Goal: Transaction & Acquisition: Purchase product/service

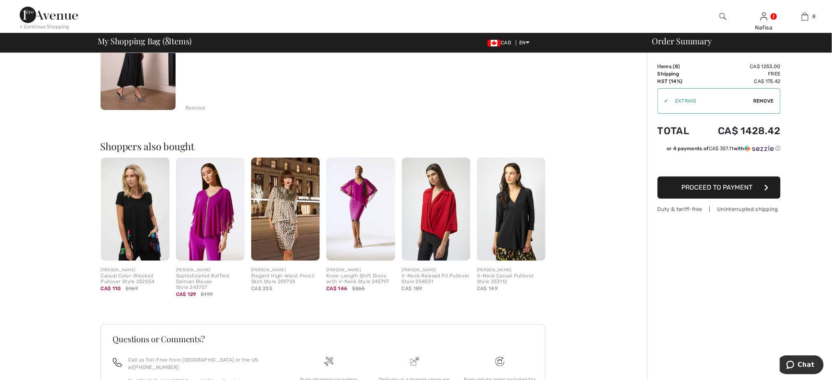
scroll to position [1006, 0]
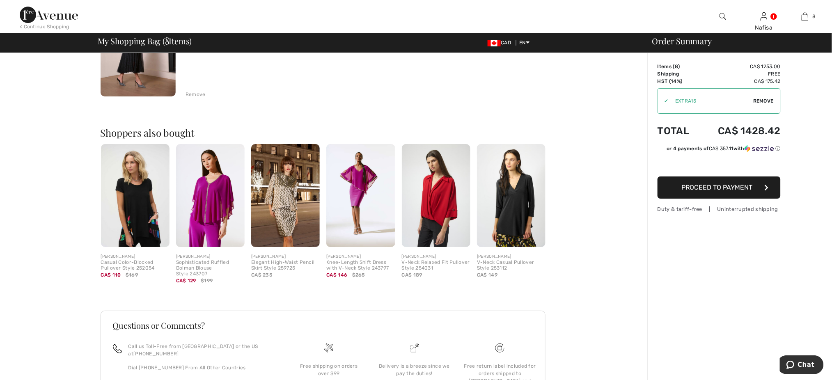
click at [203, 267] on div "Sophisticated Ruffled Dolman Blouse Style 243707" at bounding box center [210, 268] width 69 height 17
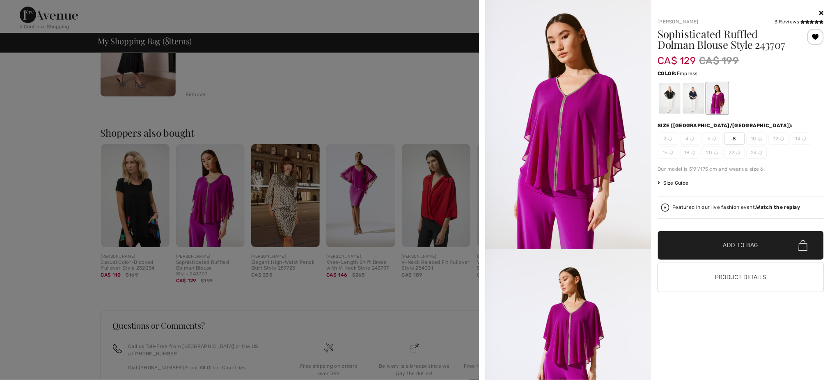
click at [729, 138] on span "8" at bounding box center [734, 139] width 21 height 12
click at [737, 243] on span "Add to Bag" at bounding box center [740, 245] width 35 height 9
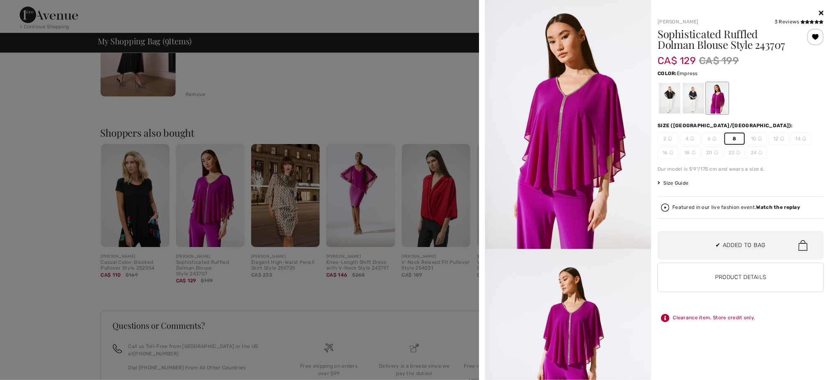
scroll to position [474, 0]
click at [451, 293] on div at bounding box center [416, 190] width 832 height 380
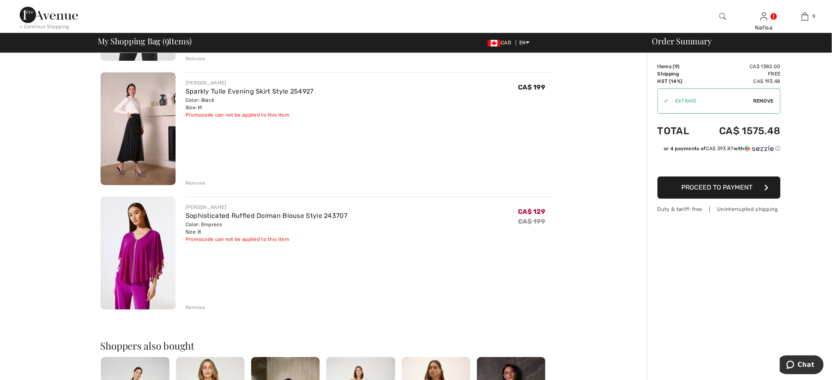
scroll to position [919, 0]
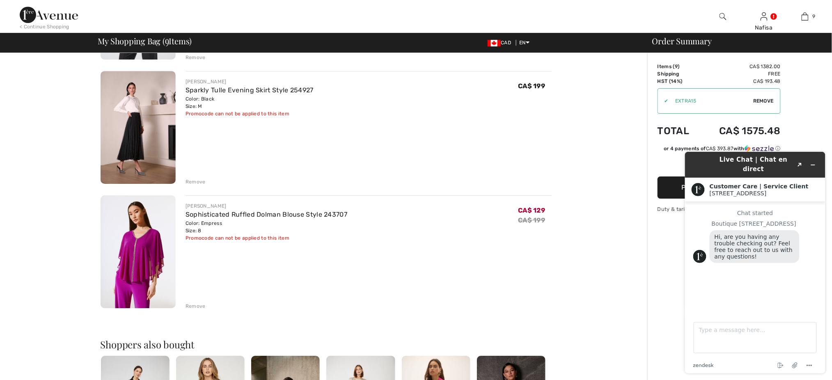
scroll to position [0, 0]
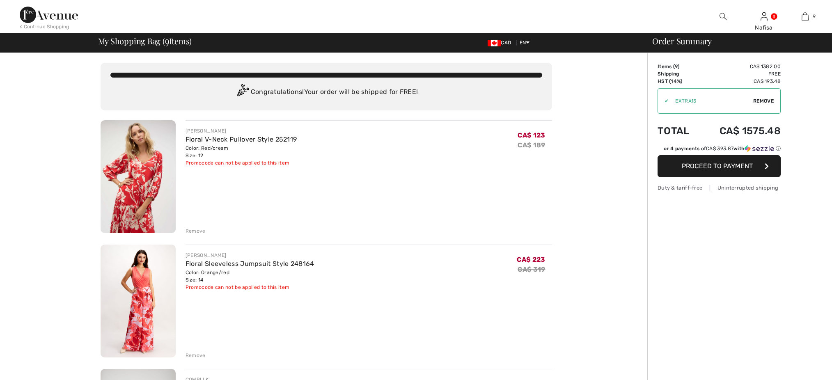
checkbox input "true"
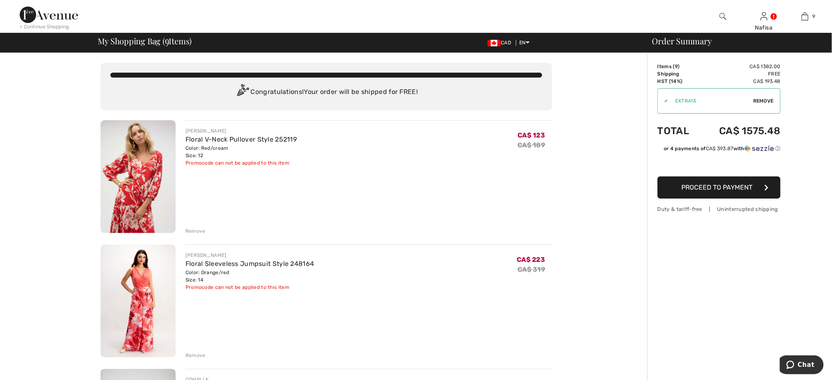
click at [34, 15] on img at bounding box center [49, 15] width 58 height 16
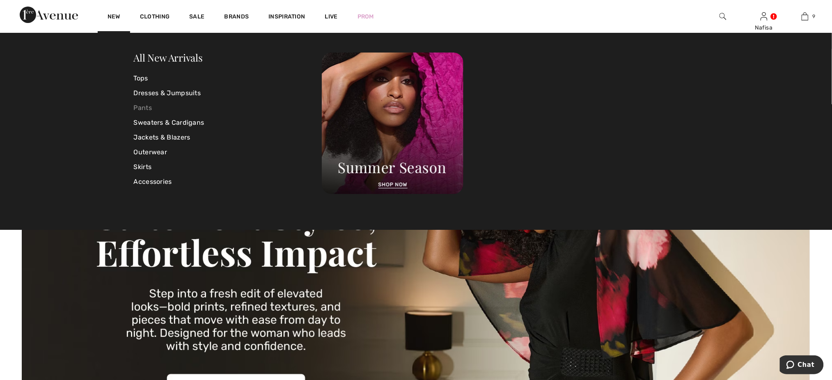
click at [144, 107] on link "Pants" at bounding box center [228, 108] width 188 height 15
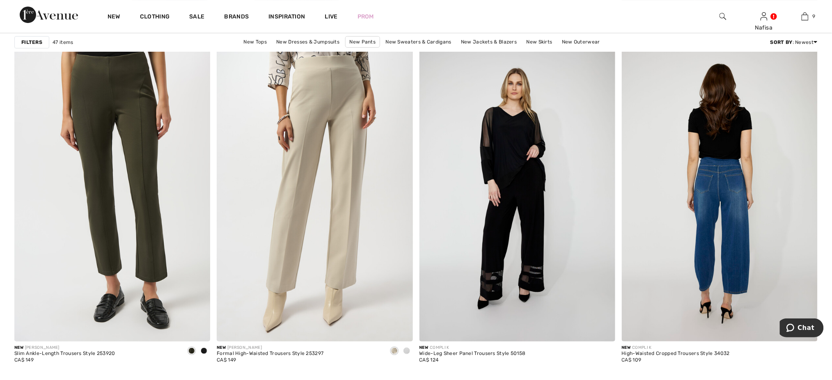
scroll to position [3391, 0]
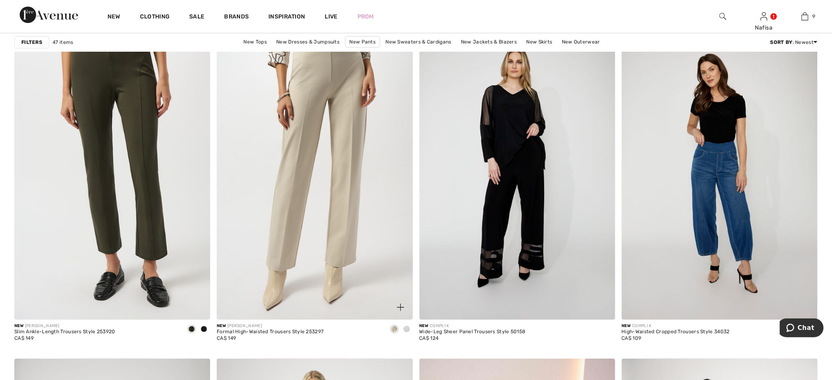
click at [408, 331] on span at bounding box center [406, 329] width 7 height 7
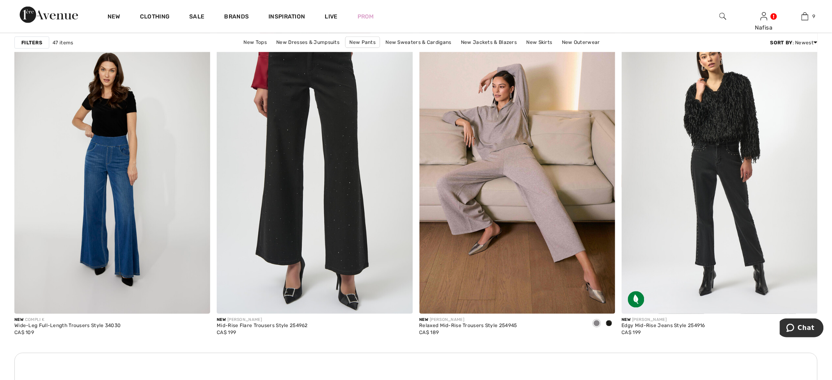
scroll to position [3697, 0]
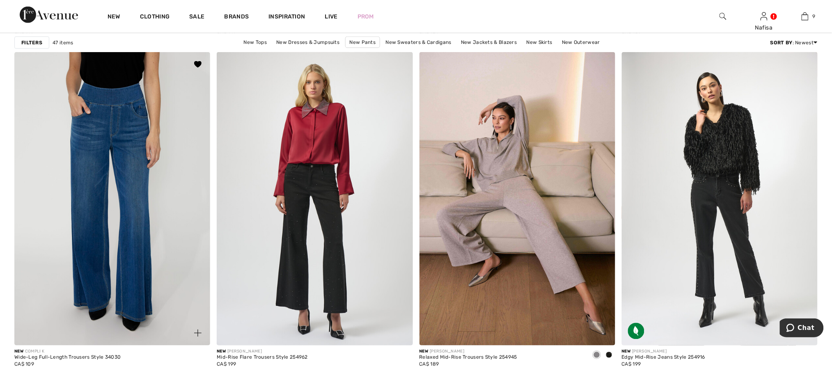
click at [110, 247] on img at bounding box center [112, 199] width 196 height 294
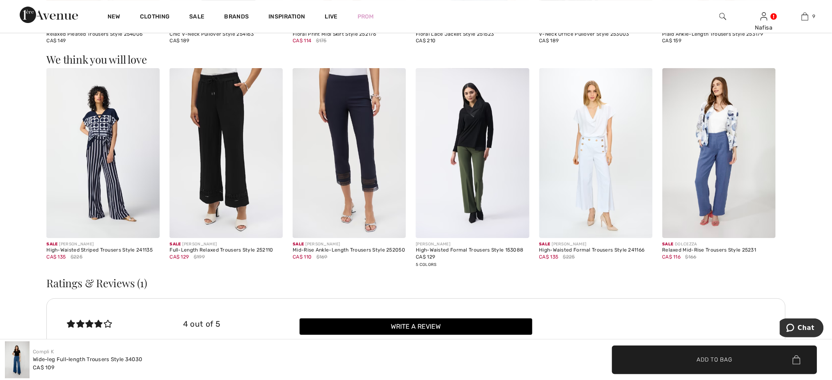
scroll to position [1028, 0]
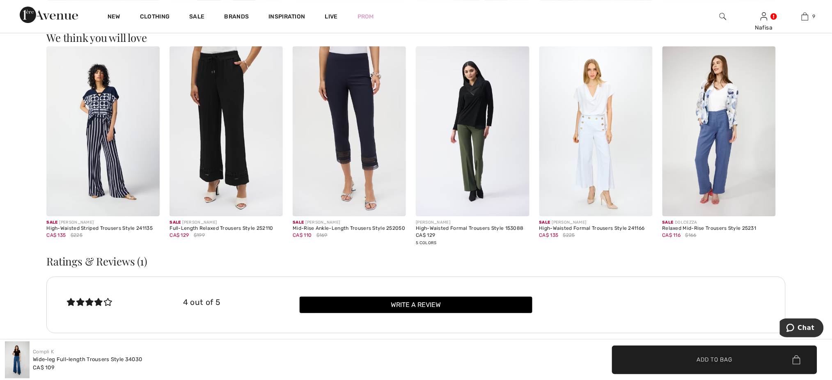
click at [704, 121] on img at bounding box center [718, 131] width 113 height 170
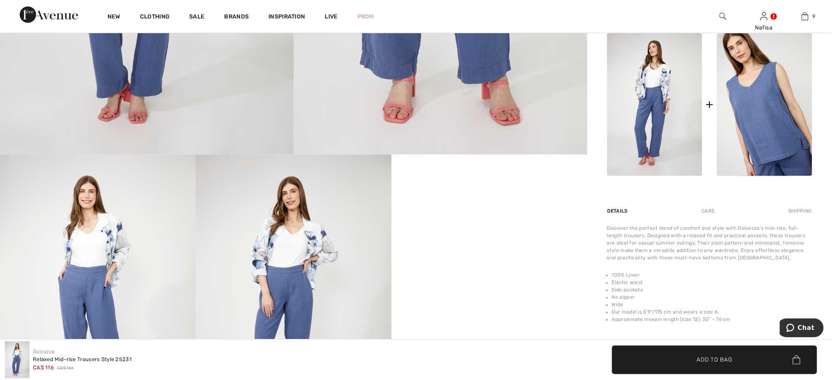
scroll to position [394, 0]
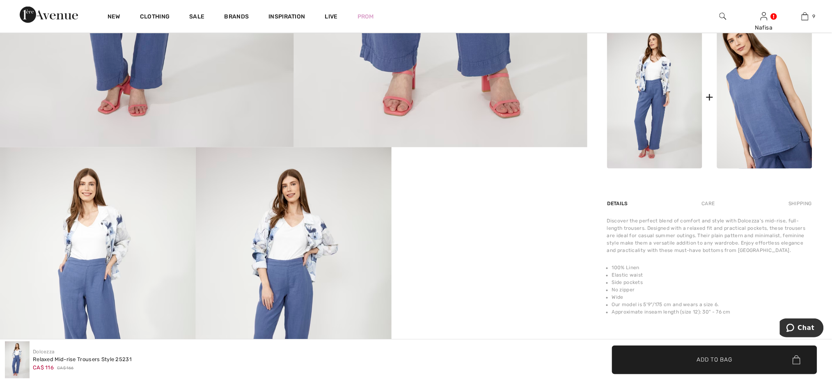
click at [647, 123] on img at bounding box center [654, 97] width 95 height 143
click at [648, 91] on img at bounding box center [654, 97] width 95 height 143
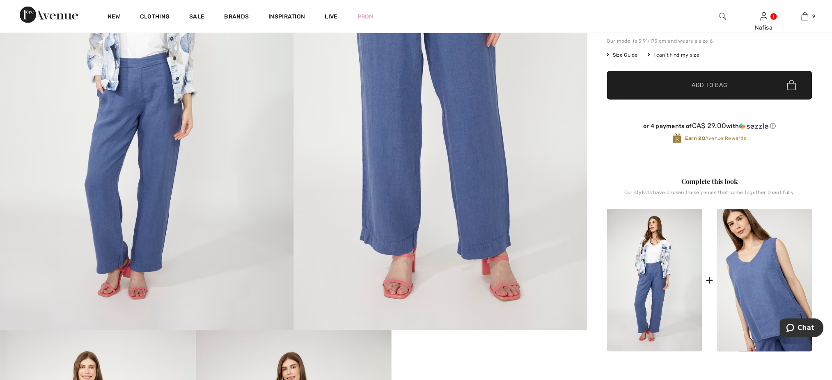
scroll to position [222, 0]
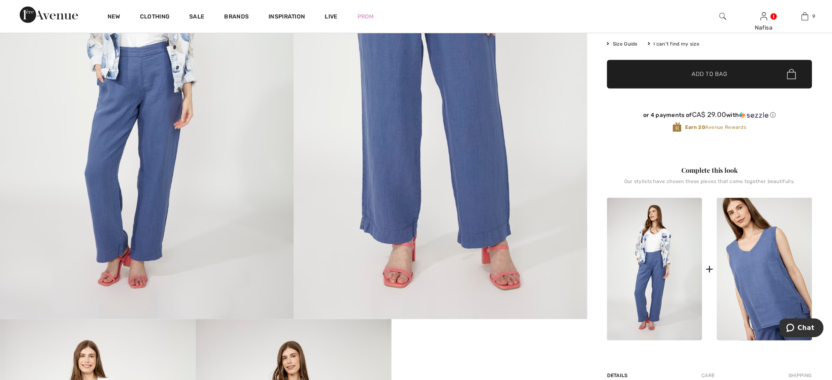
click at [667, 193] on div "Complete this look Our stylists have chosen these pieces that come together bea…" at bounding box center [709, 253] width 205 height 177
click at [672, 240] on img at bounding box center [654, 269] width 95 height 143
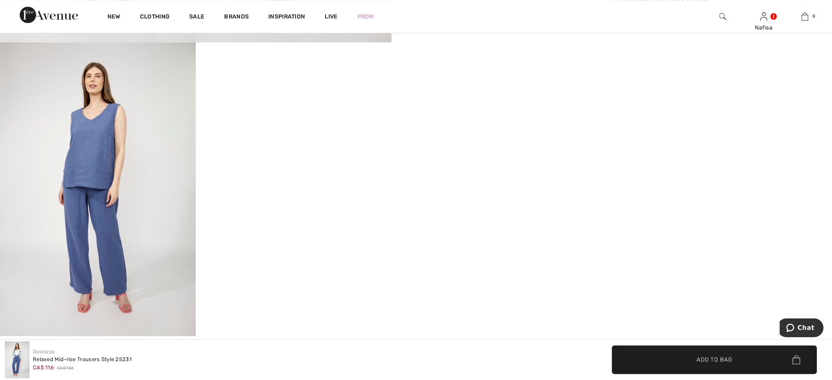
scroll to position [791, 0]
click at [98, 274] on img at bounding box center [98, 190] width 196 height 294
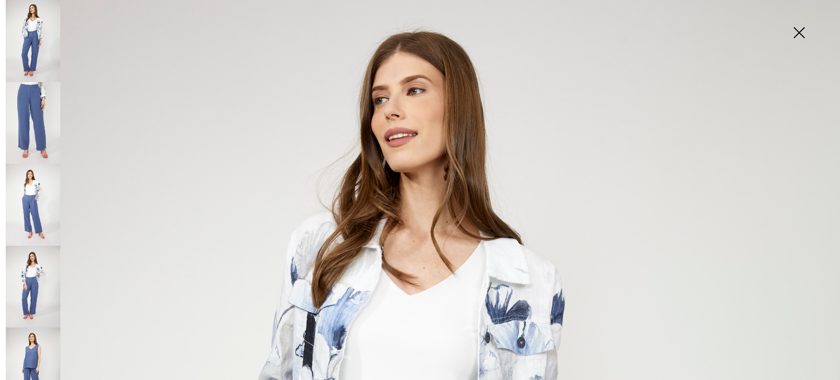
scroll to position [32, 0]
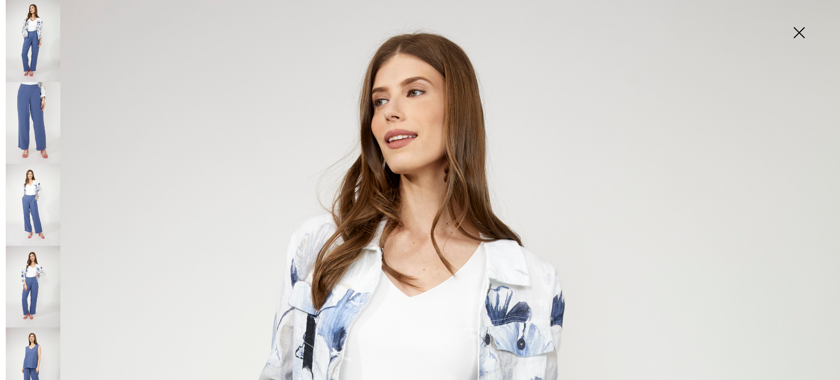
click at [797, 32] on img at bounding box center [799, 33] width 41 height 42
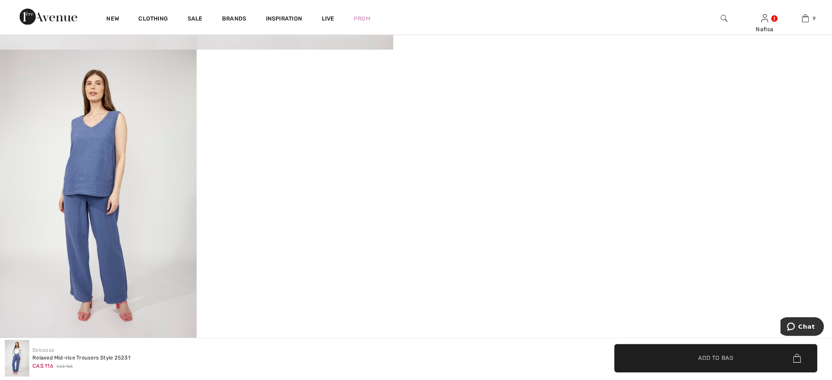
scroll to position [791, 0]
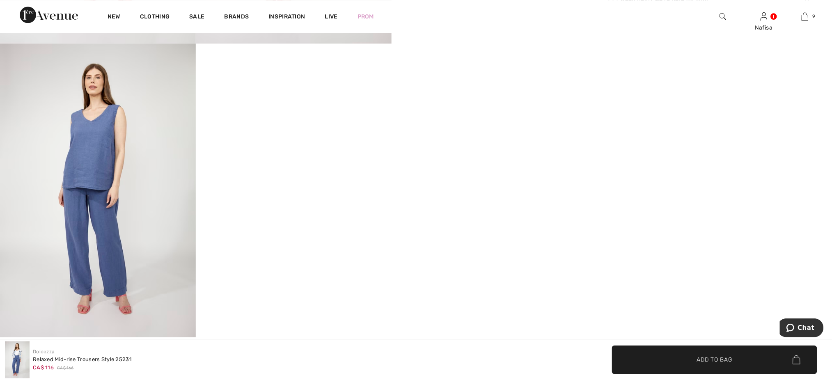
click at [57, 267] on img at bounding box center [98, 190] width 196 height 294
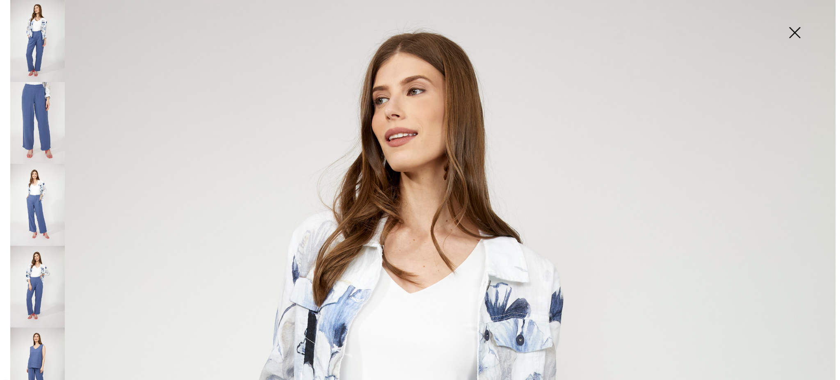
scroll to position [798, 0]
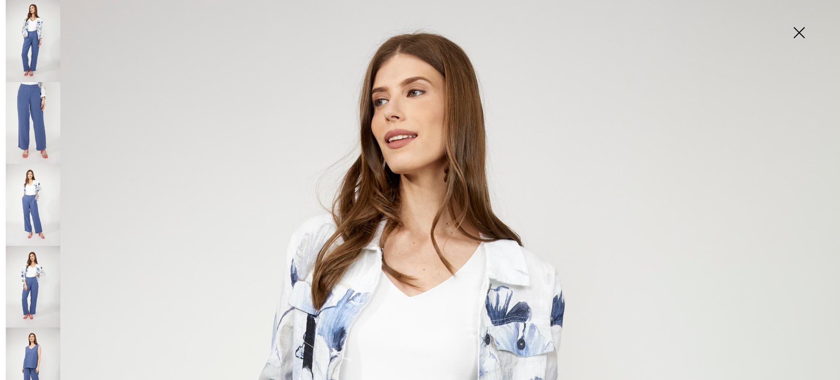
click at [34, 101] on img at bounding box center [33, 123] width 55 height 82
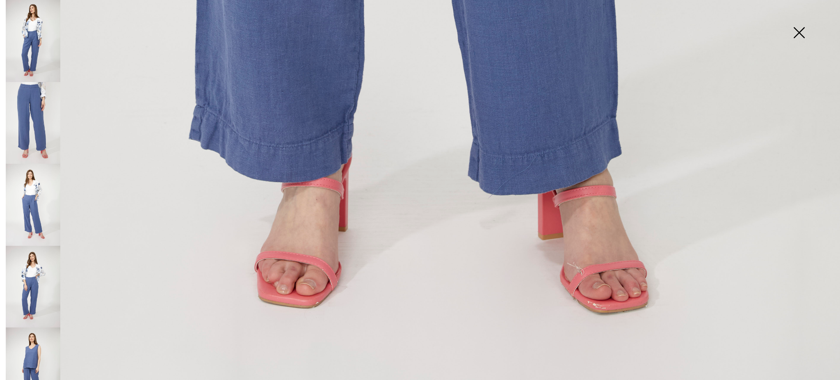
scroll to position [865, 0]
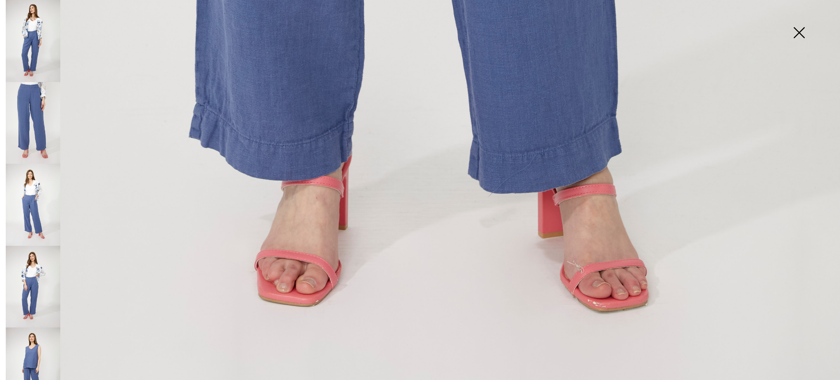
click at [797, 30] on img at bounding box center [799, 33] width 41 height 42
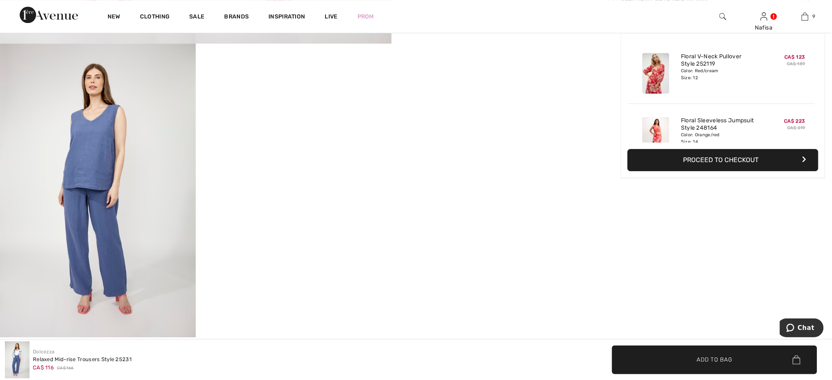
scroll to position [855, 0]
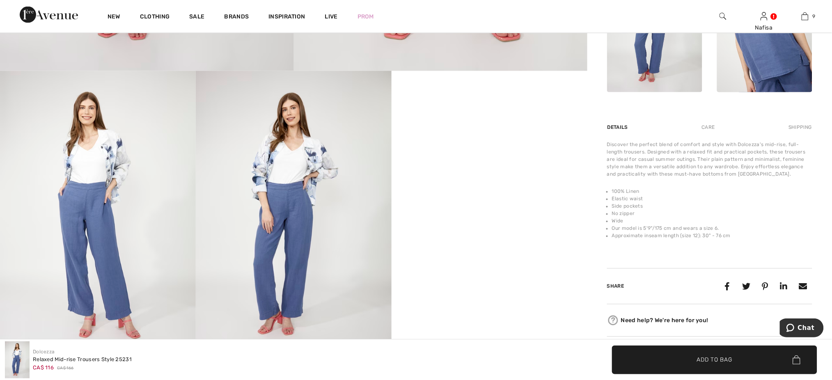
scroll to position [481, 0]
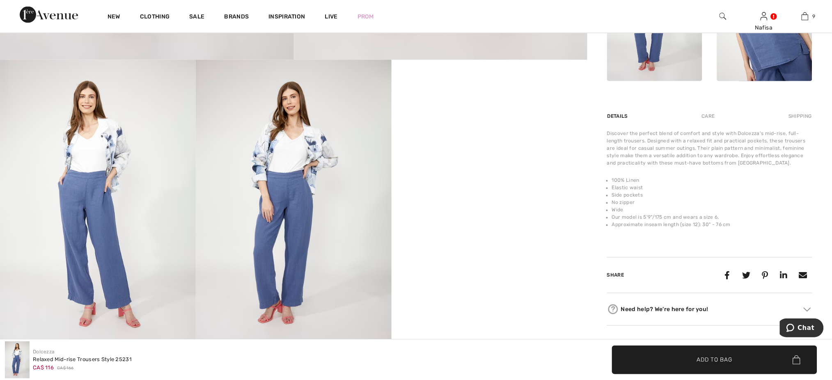
click at [660, 145] on div "Discover the perfect blend of comfort and style with Dolcezza's mid-rise, full-…" at bounding box center [709, 148] width 205 height 37
click at [657, 155] on div "Discover the perfect blend of comfort and style with Dolcezza's mid-rise, full-…" at bounding box center [709, 148] width 205 height 37
click at [276, 198] on img at bounding box center [294, 207] width 196 height 294
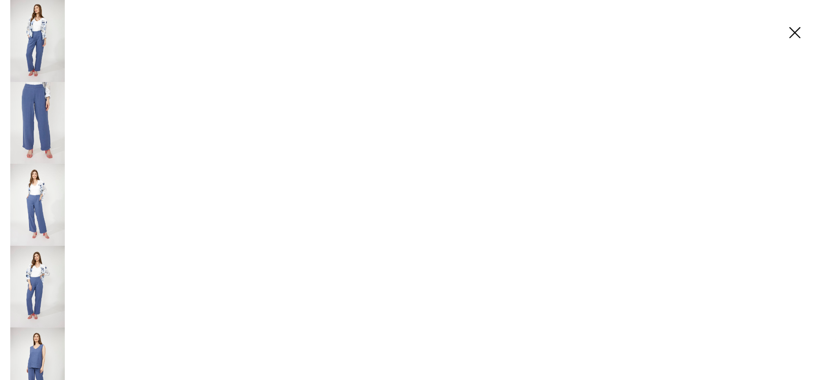
scroll to position [482, 0]
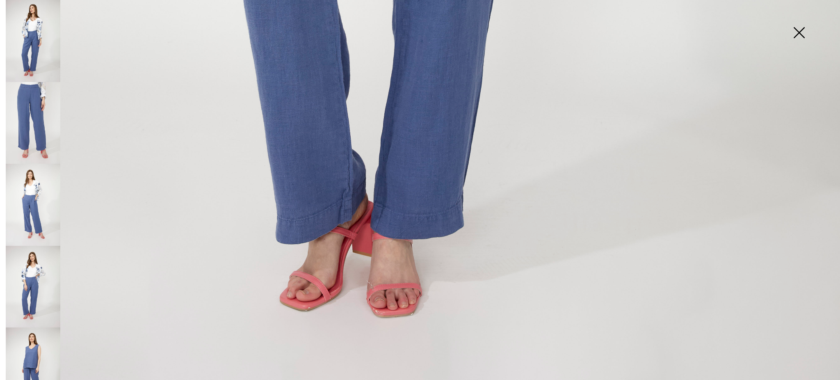
click at [799, 30] on img at bounding box center [799, 33] width 41 height 42
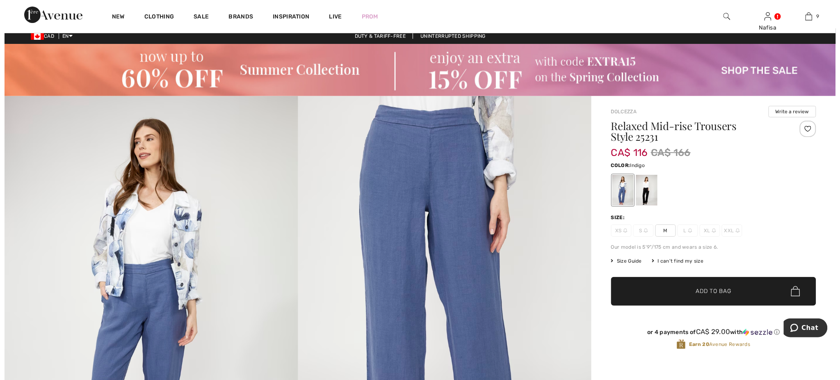
scroll to position [0, 0]
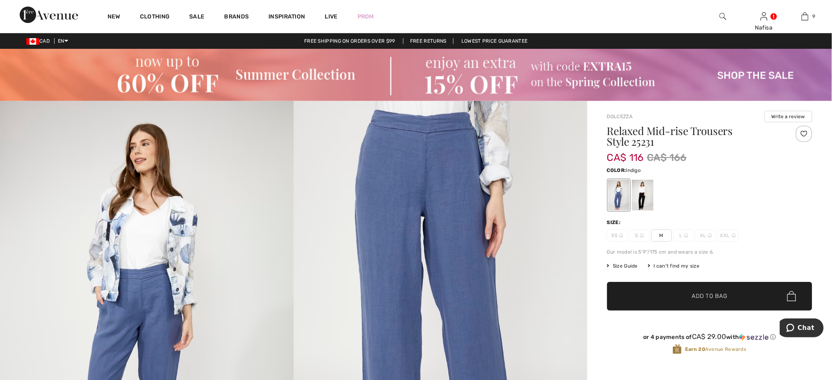
drag, startPoint x: 717, startPoint y: 21, endPoint x: 720, endPoint y: 17, distance: 5.0
click at [720, 17] on div at bounding box center [722, 16] width 41 height 33
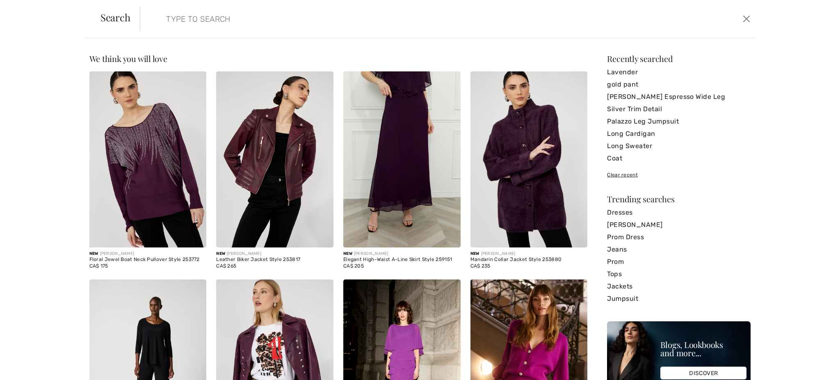
click at [720, 17] on div "Search Clear" at bounding box center [420, 19] width 672 height 38
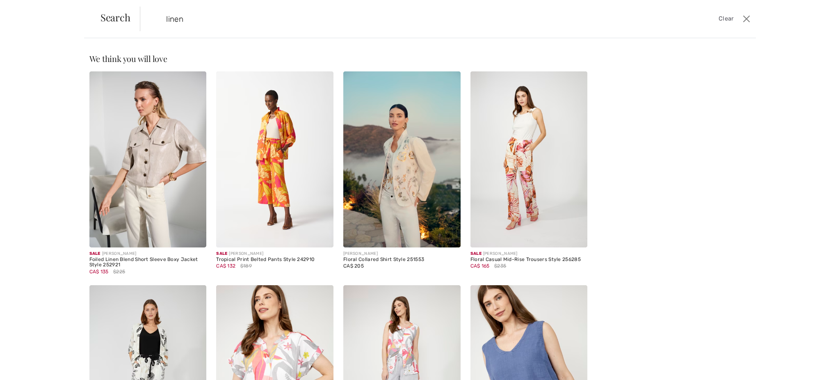
type input "linen"
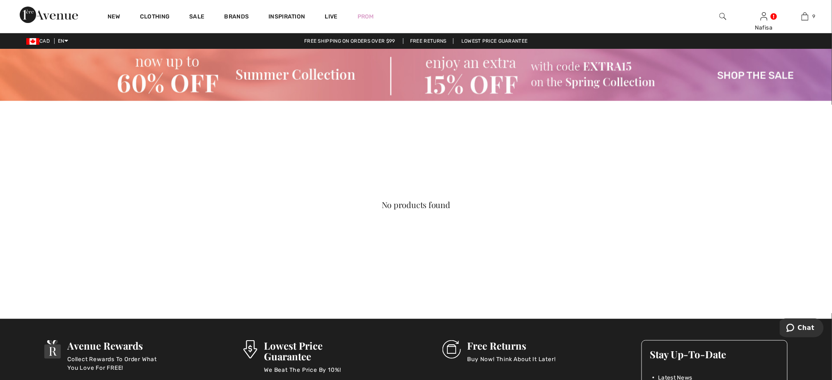
click at [719, 20] on img at bounding box center [722, 16] width 7 height 10
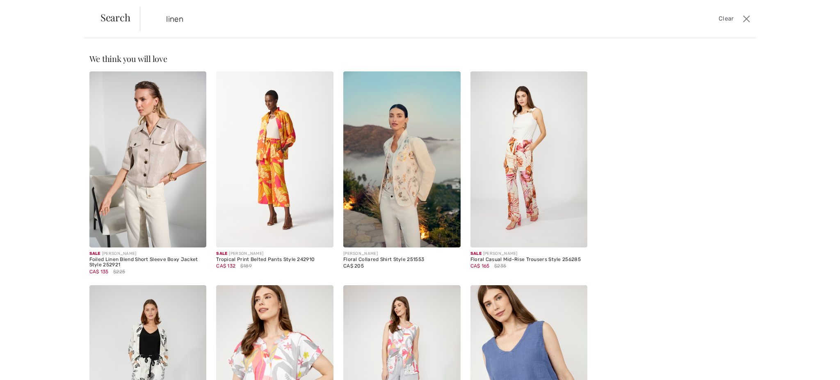
type input "linen"
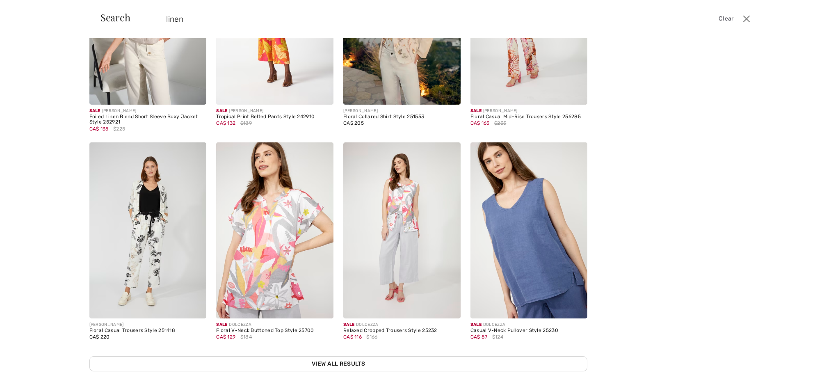
scroll to position [145, 0]
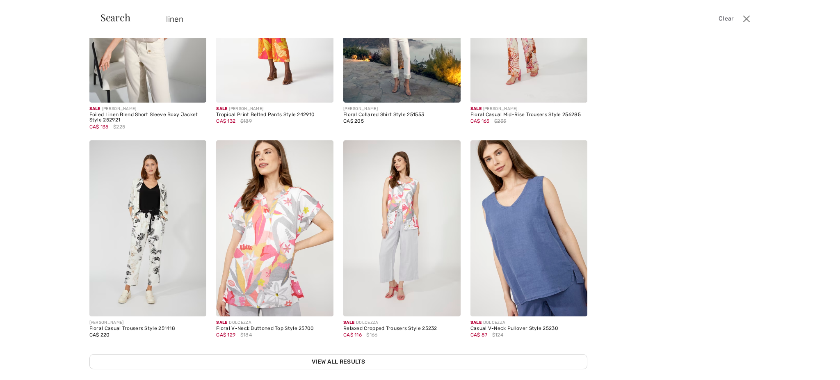
click at [387, 57] on img at bounding box center [401, 15] width 117 height 176
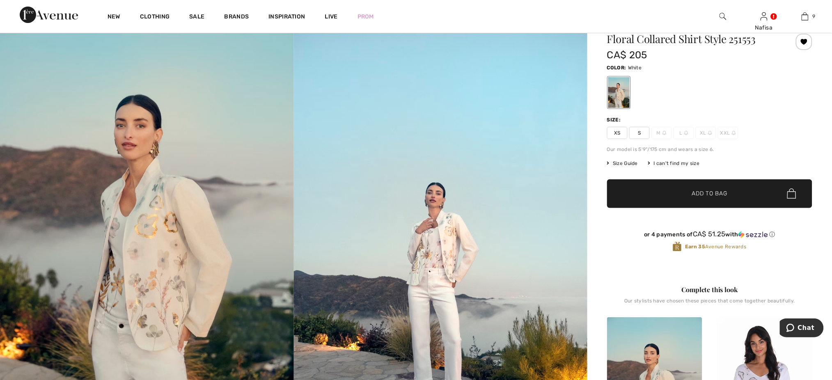
scroll to position [109, 0]
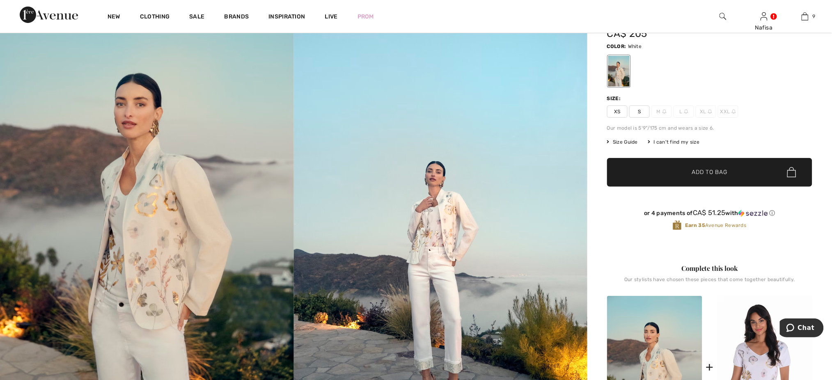
click at [638, 108] on span "S" at bounding box center [639, 111] width 21 height 12
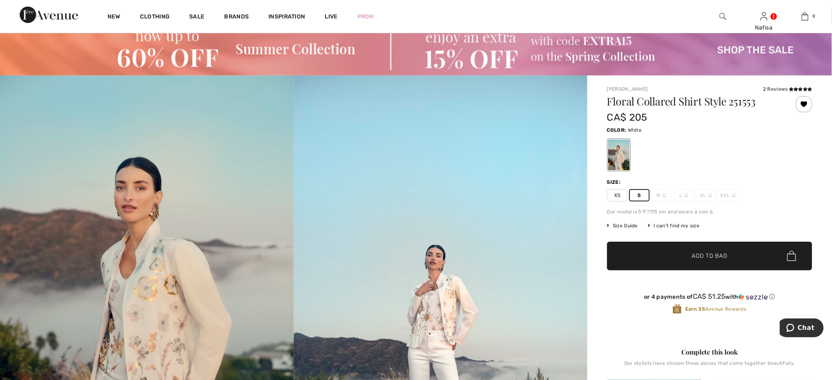
scroll to position [0, 0]
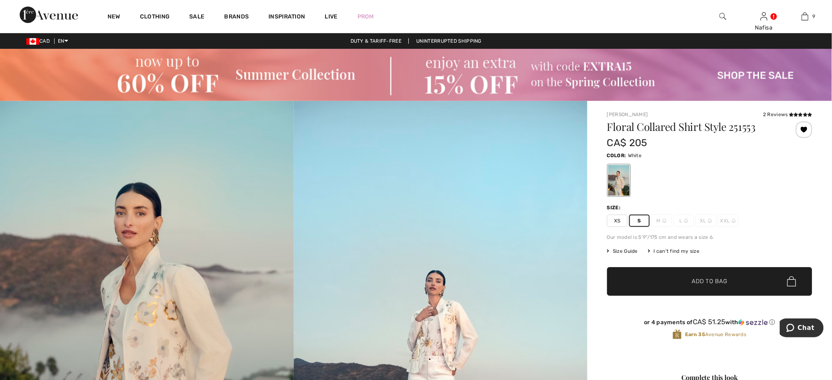
click at [697, 279] on span "Add to Bag" at bounding box center [709, 281] width 35 height 9
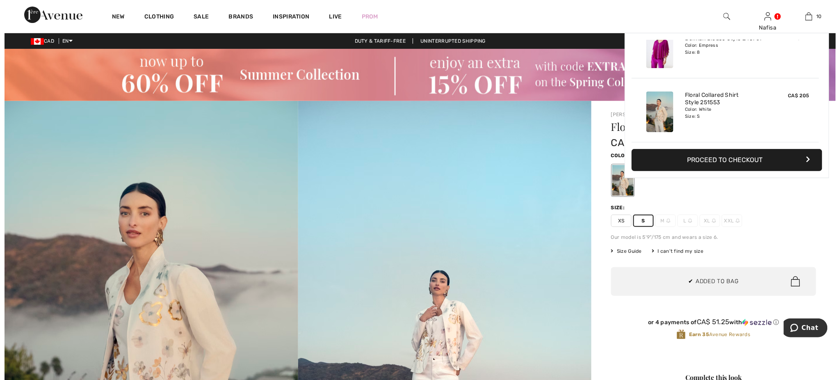
scroll to position [537, 0]
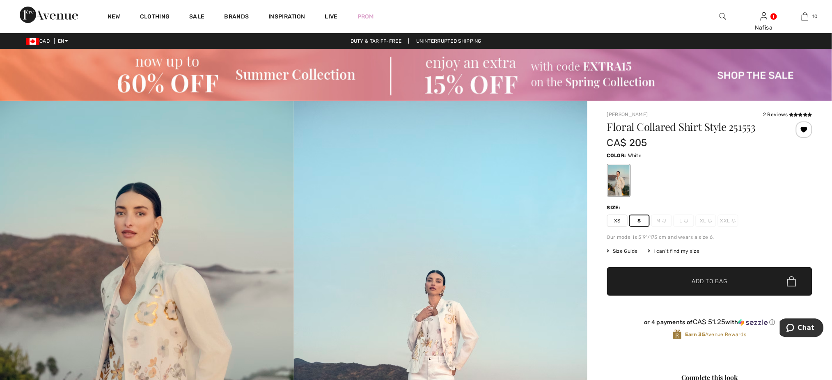
click at [149, 308] on img at bounding box center [147, 321] width 294 height 440
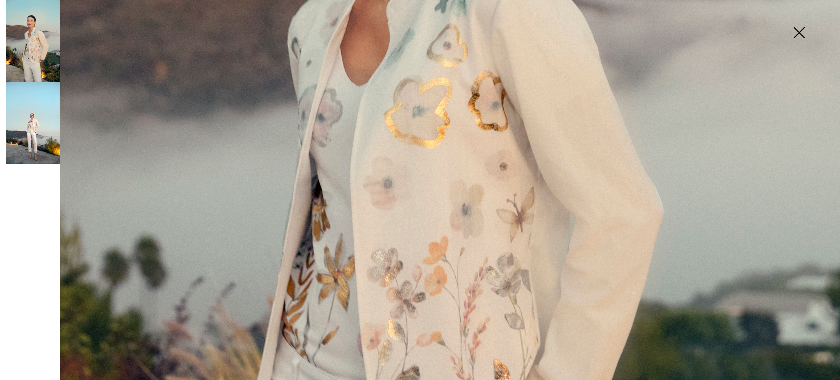
scroll to position [464, 0]
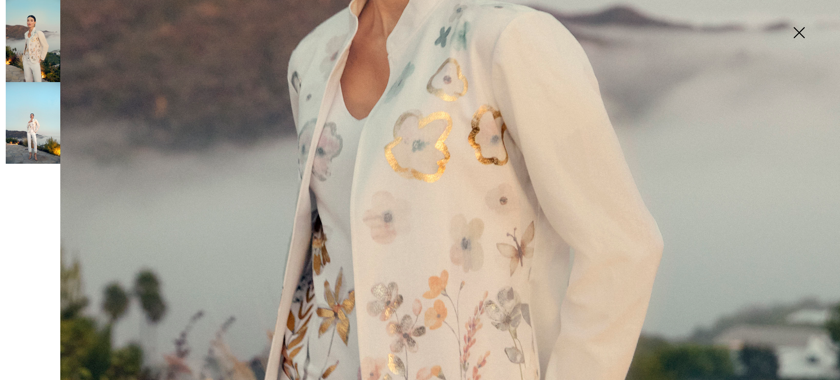
click at [25, 136] on img at bounding box center [33, 123] width 55 height 82
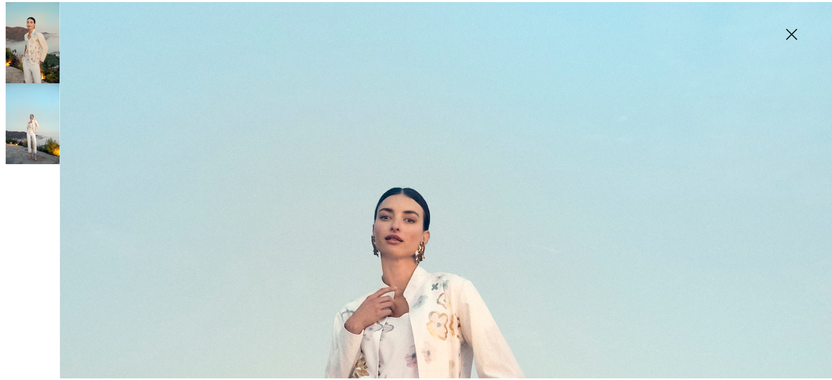
scroll to position [294, 0]
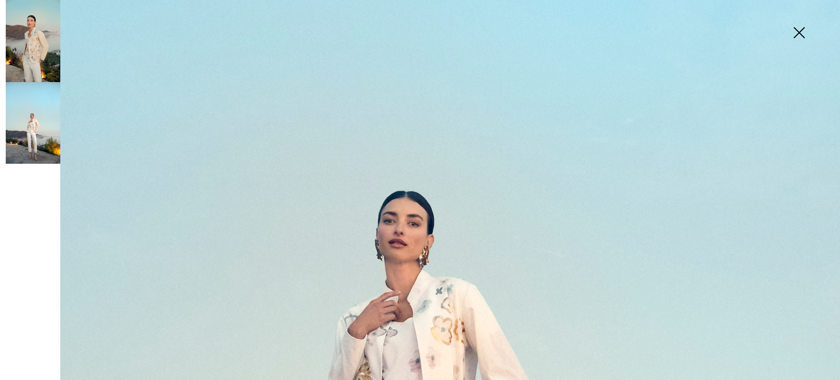
click at [801, 32] on img at bounding box center [799, 33] width 41 height 42
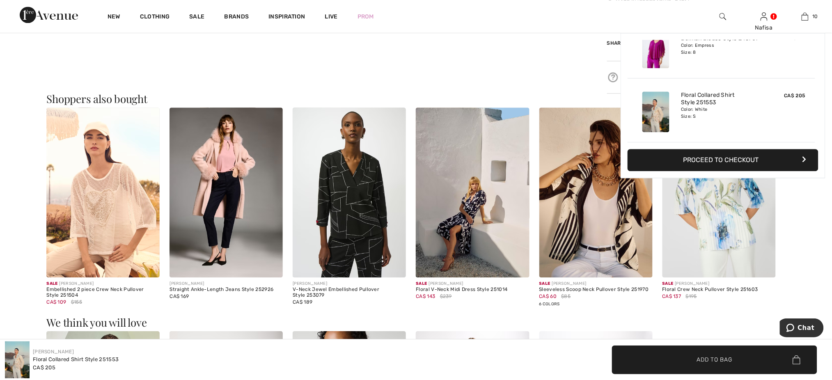
scroll to position [700, 0]
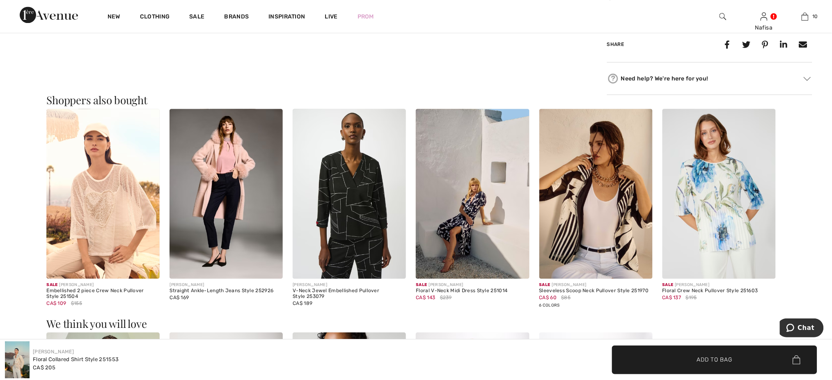
click at [224, 157] on img at bounding box center [225, 194] width 113 height 170
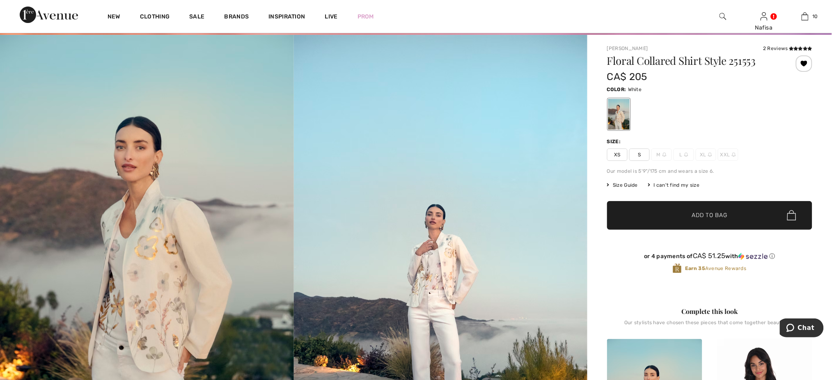
scroll to position [64, 0]
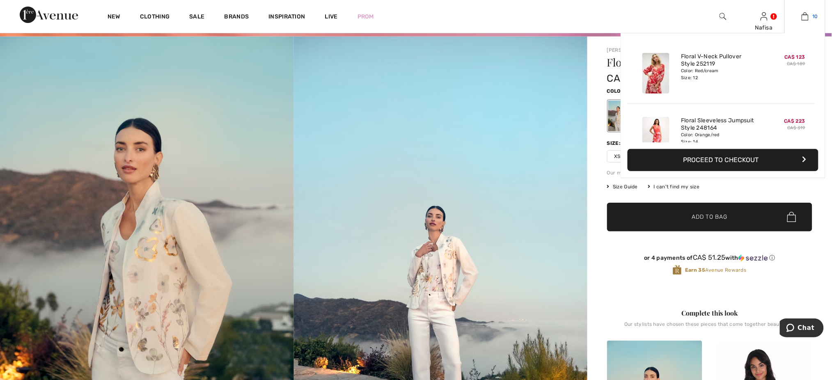
click at [805, 21] on img at bounding box center [804, 16] width 7 height 10
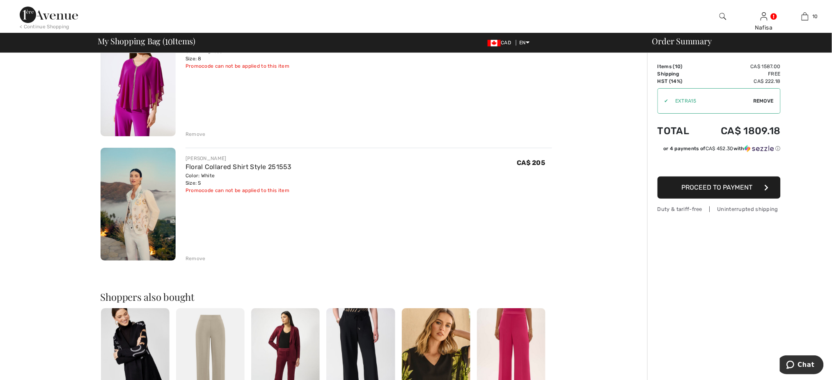
scroll to position [1090, 0]
